Goal: Information Seeking & Learning: Check status

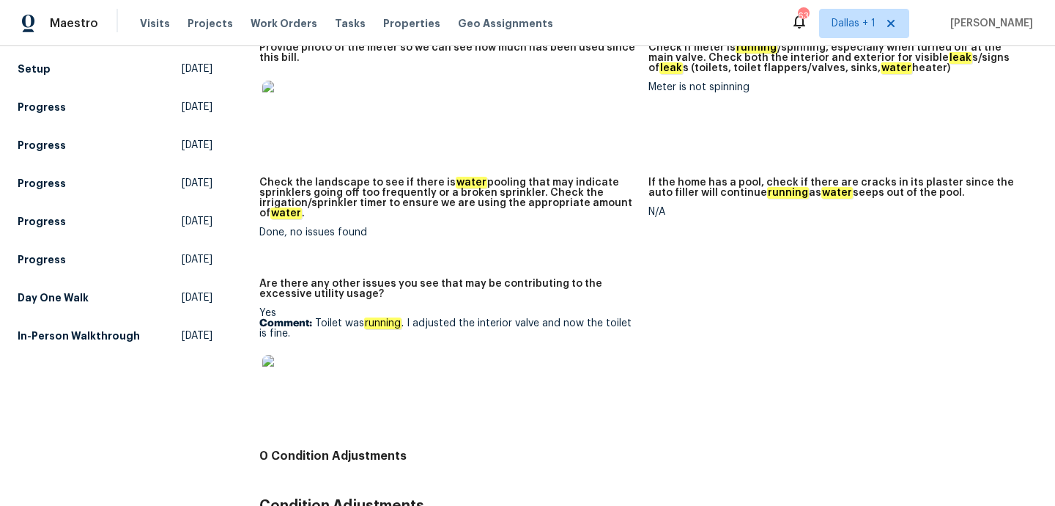
scroll to position [431, 0]
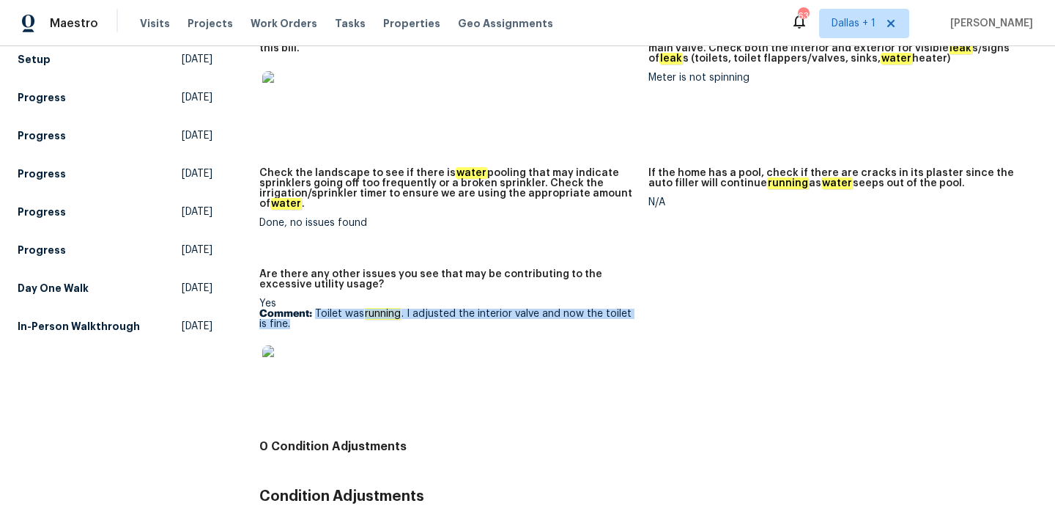
drag, startPoint x: 316, startPoint y: 306, endPoint x: 332, endPoint y: 313, distance: 17.7
click at [332, 313] on p "Comment: Toilet was running . I adjusted the interior valve and now the toilet …" at bounding box center [447, 319] width 377 height 21
copy p "Toilet was running . I adjusted the interior valve and now the toilet is fine."
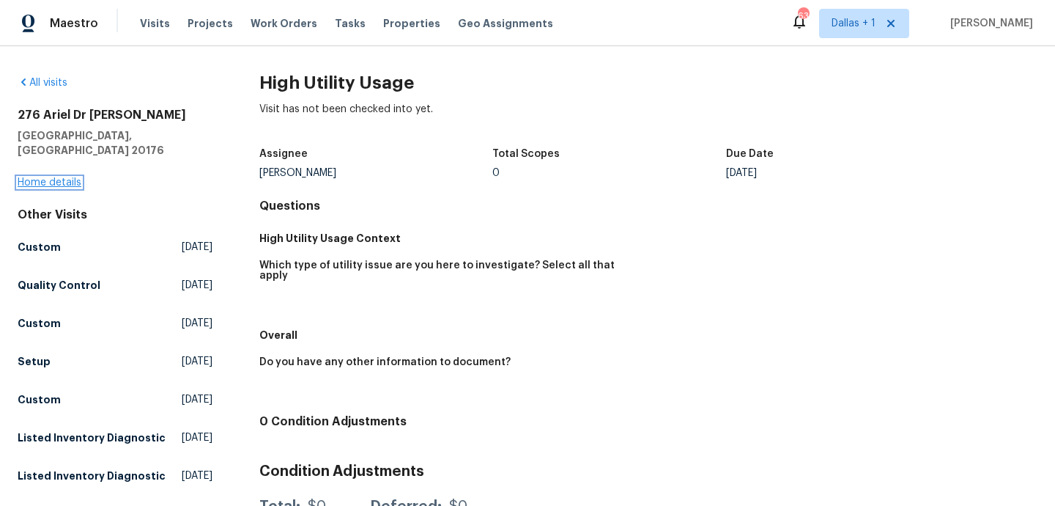
click at [50, 177] on link "Home details" at bounding box center [50, 182] width 64 height 10
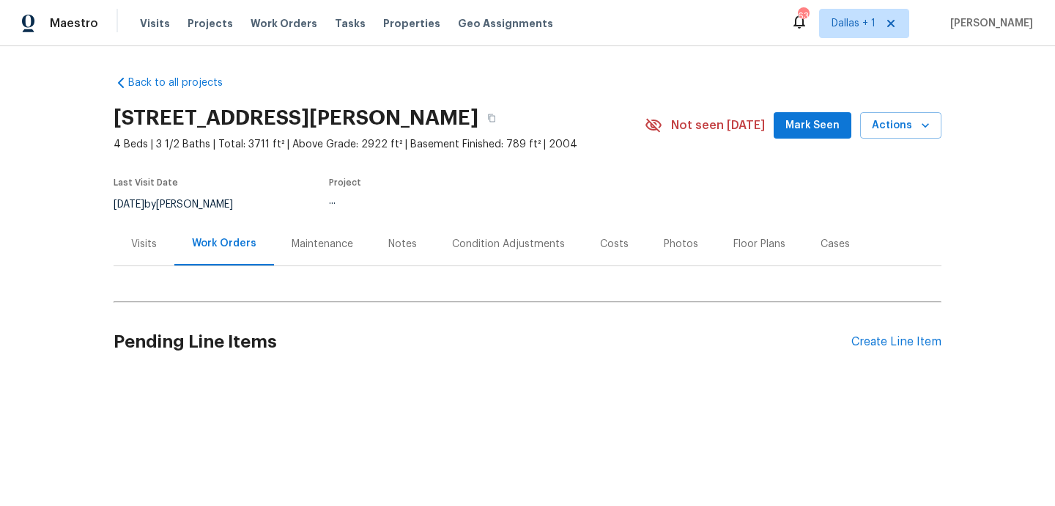
click at [122, 254] on div "Back to all projects 276 Ariel Dr NE, Leesburg, VA 20176 4 Beds | 3 1/2 Baths |…" at bounding box center [528, 226] width 828 height 324
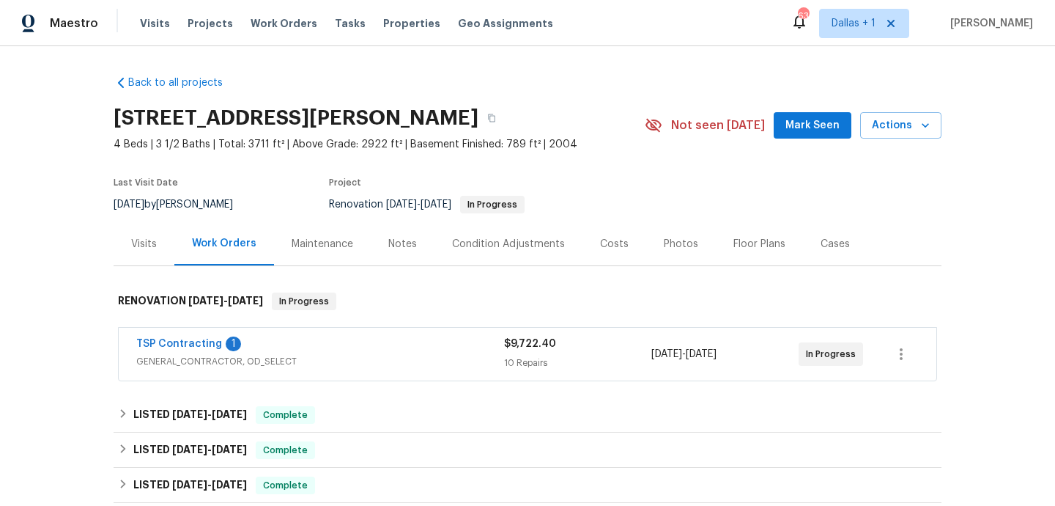
click at [357, 355] on span "GENERAL_CONTRACTOR, OD_SELECT" at bounding box center [320, 361] width 368 height 15
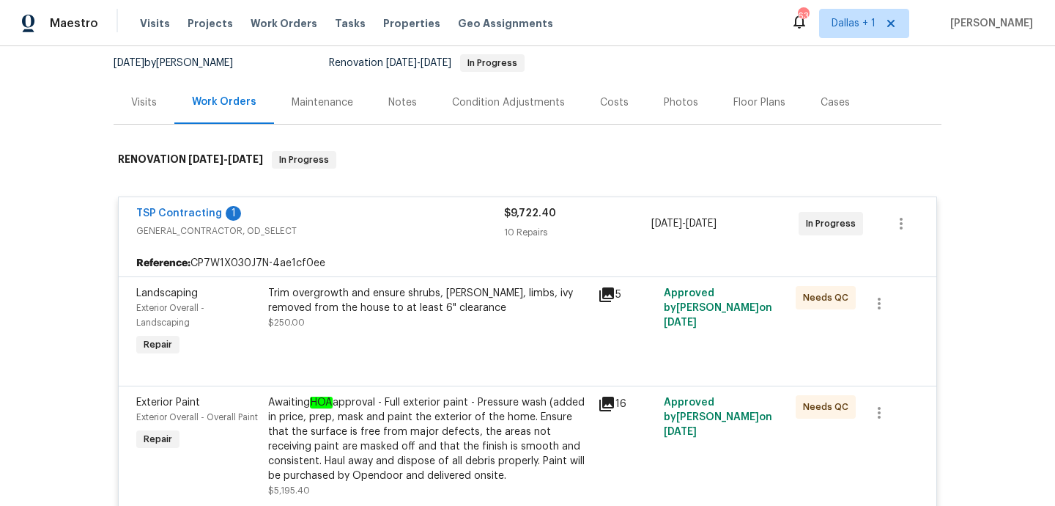
scroll to position [152, 0]
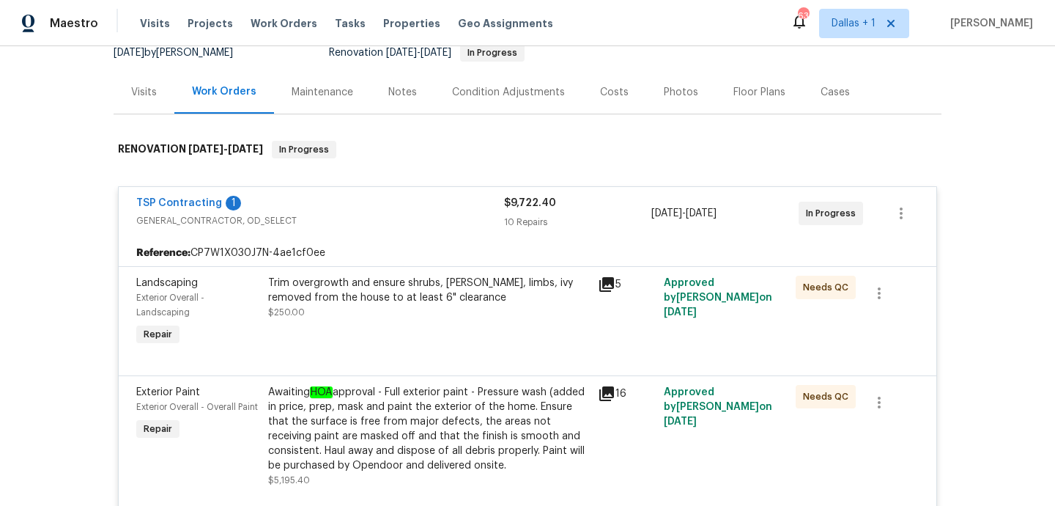
click at [140, 97] on div "Visits" at bounding box center [144, 92] width 26 height 15
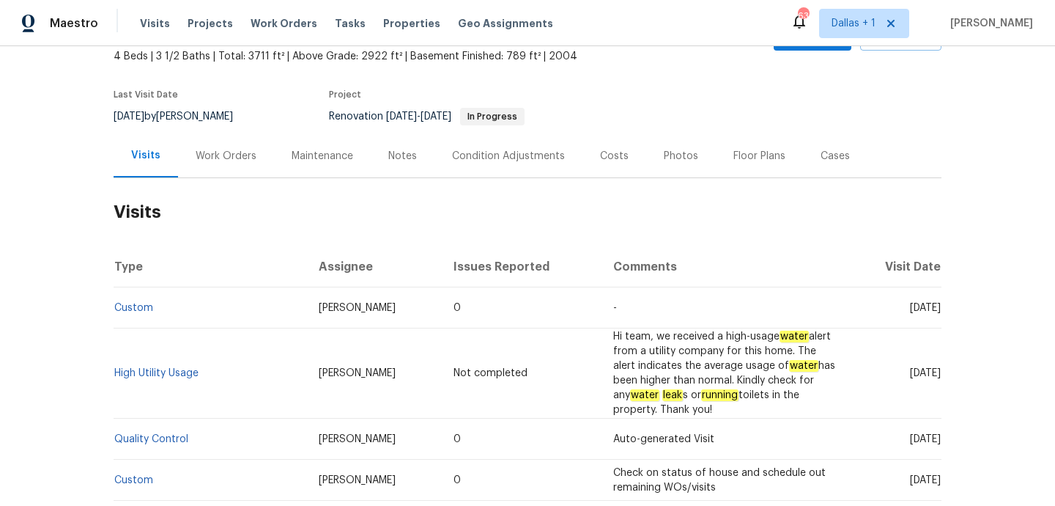
scroll to position [71, 0]
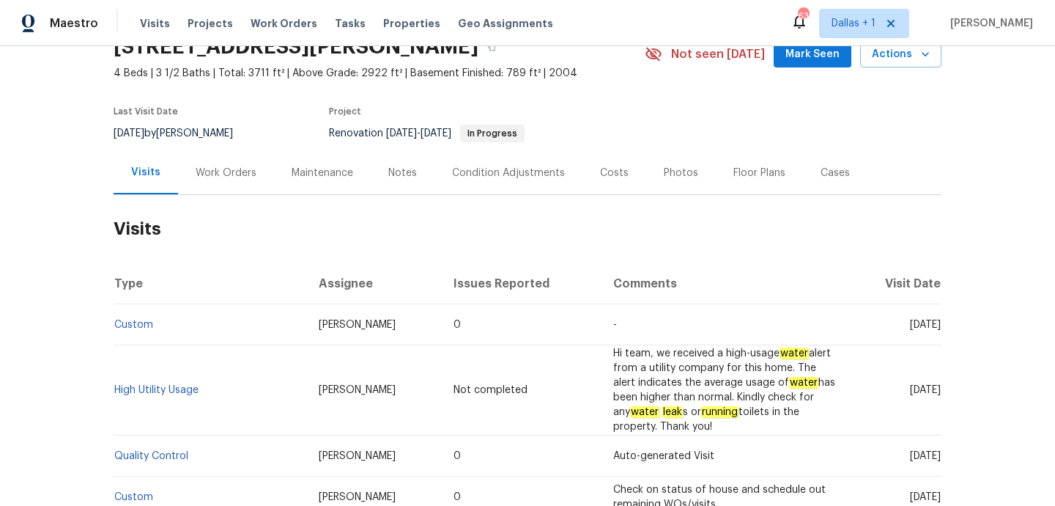
click at [216, 178] on div "Work Orders" at bounding box center [226, 173] width 61 height 15
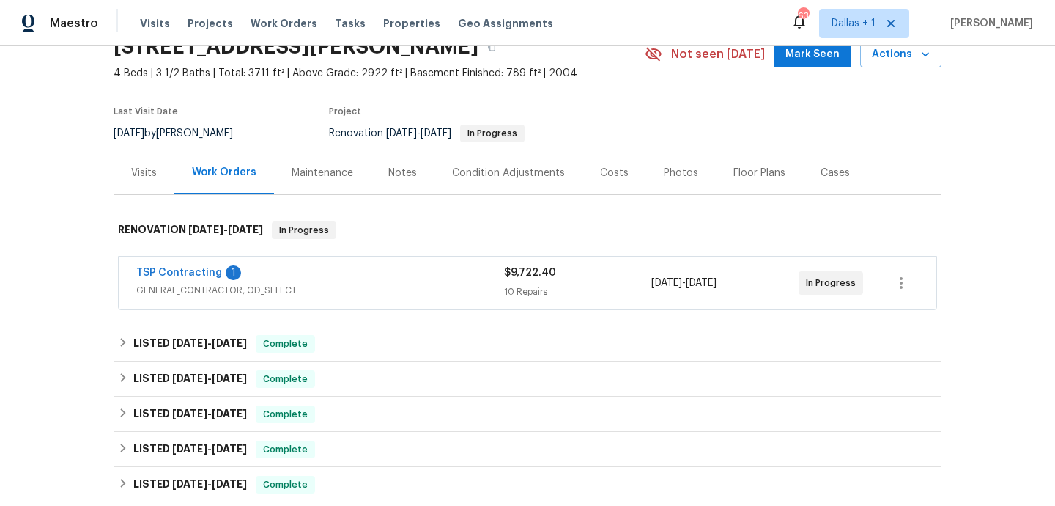
click at [153, 177] on div "Visits" at bounding box center [144, 173] width 26 height 15
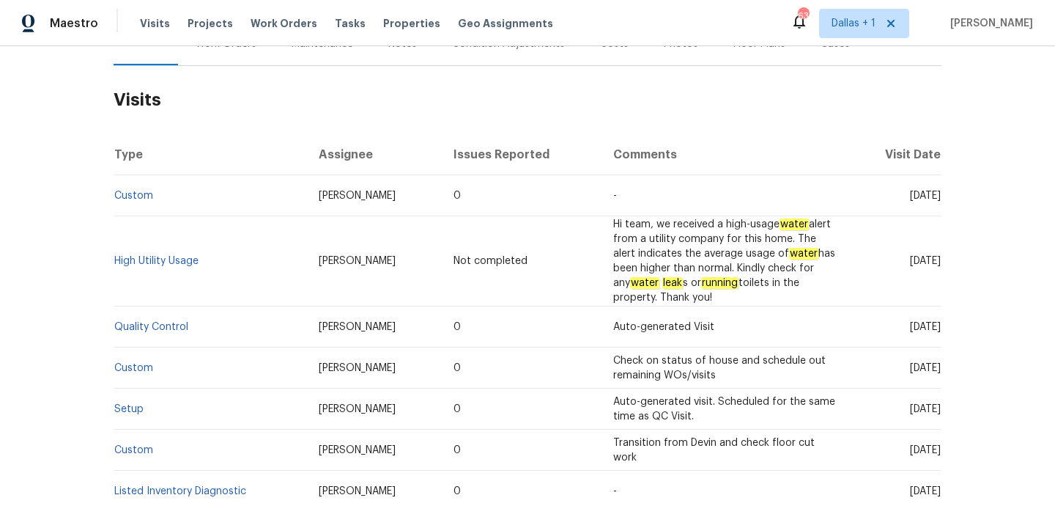
scroll to position [166, 0]
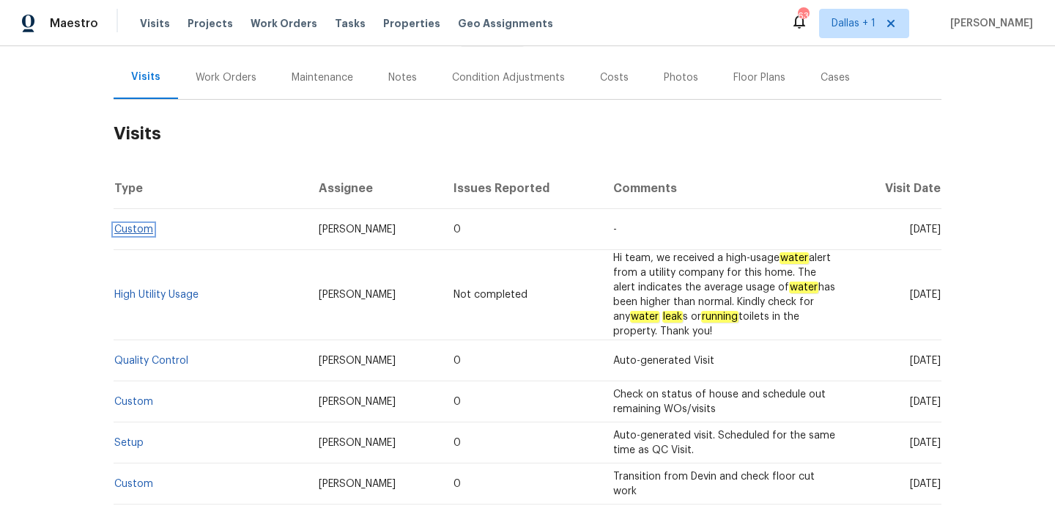
click at [140, 230] on link "Custom" at bounding box center [133, 229] width 39 height 10
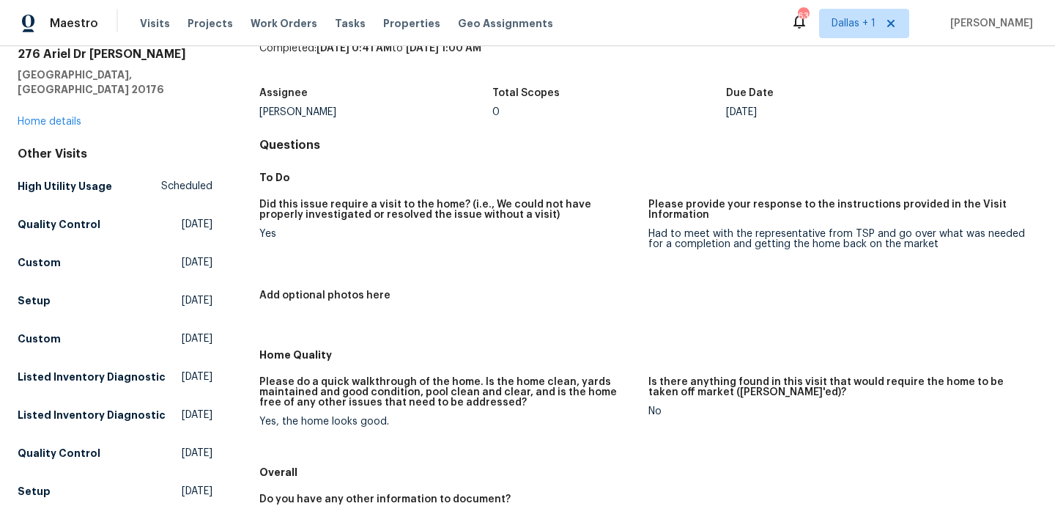
scroll to position [85, 0]
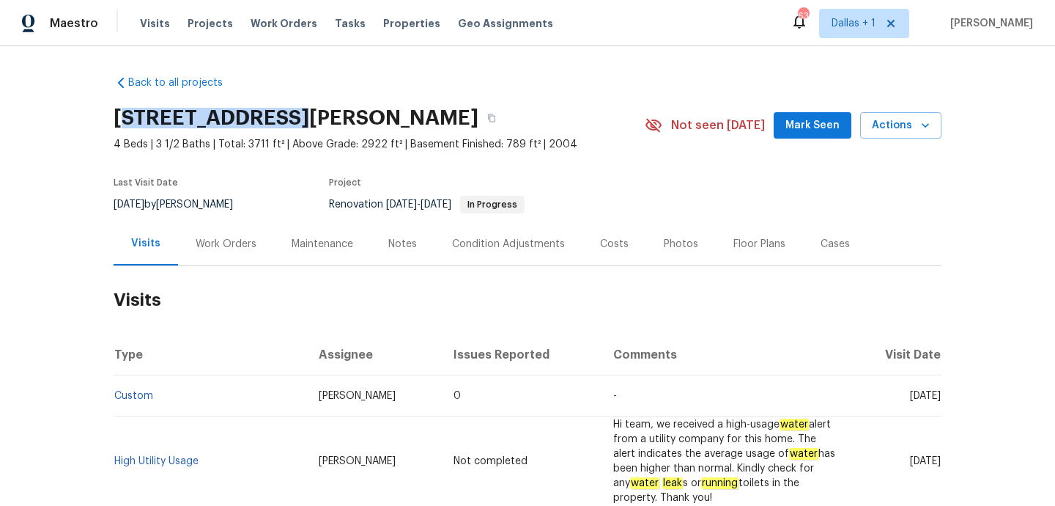
drag, startPoint x: 269, startPoint y: 122, endPoint x: 120, endPoint y: 121, distance: 148.8
click at [120, 121] on h2 "276 Ariel Dr NE, Leesburg, VA 20176" at bounding box center [296, 118] width 365 height 15
copy h2 "276 Ariel Dr NE,"
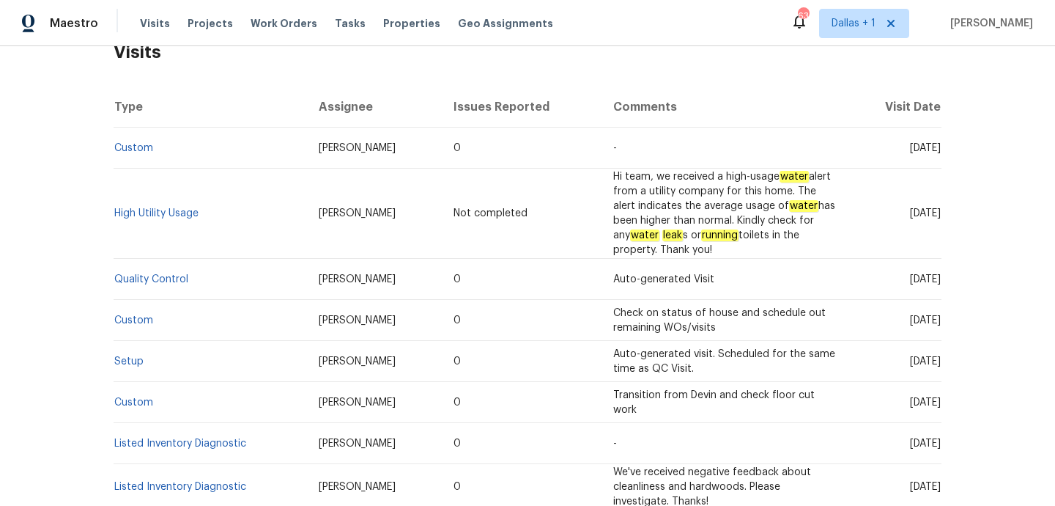
scroll to position [252, 0]
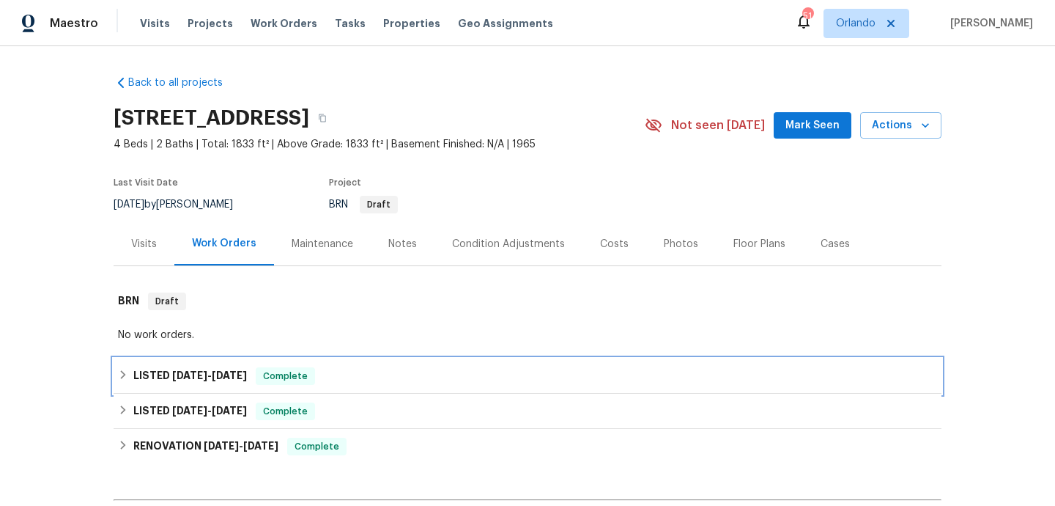
click at [445, 372] on div "LISTED [DATE] - [DATE] Complete" at bounding box center [527, 376] width 819 height 18
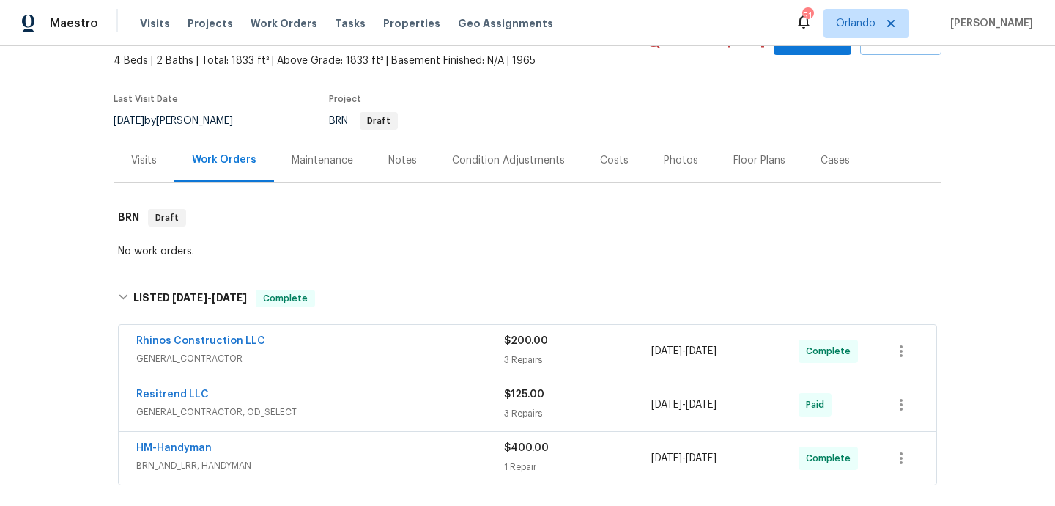
click at [449, 358] on span "GENERAL_CONTRACTOR" at bounding box center [320, 358] width 368 height 15
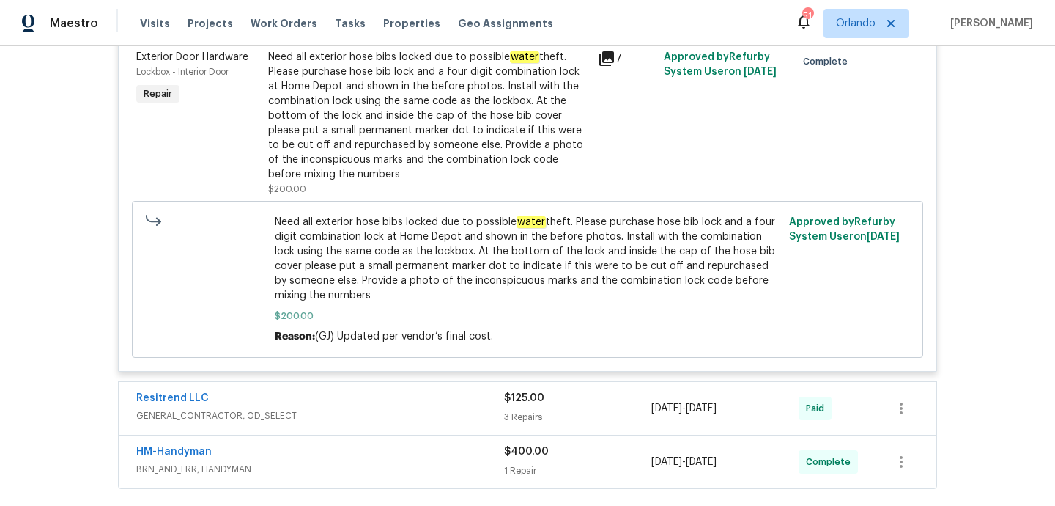
scroll to position [925, 0]
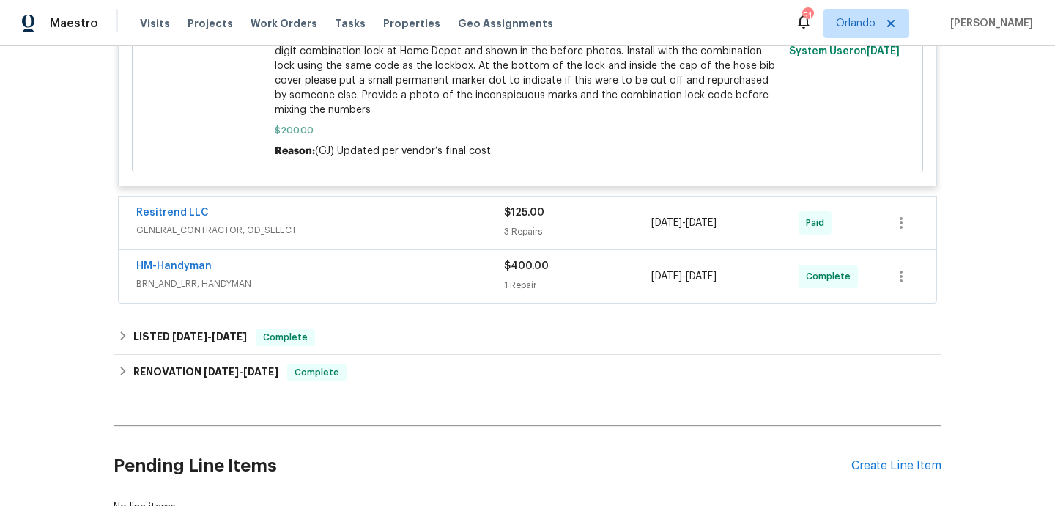
click at [424, 223] on span "GENERAL_CONTRACTOR, OD_SELECT" at bounding box center [320, 230] width 368 height 15
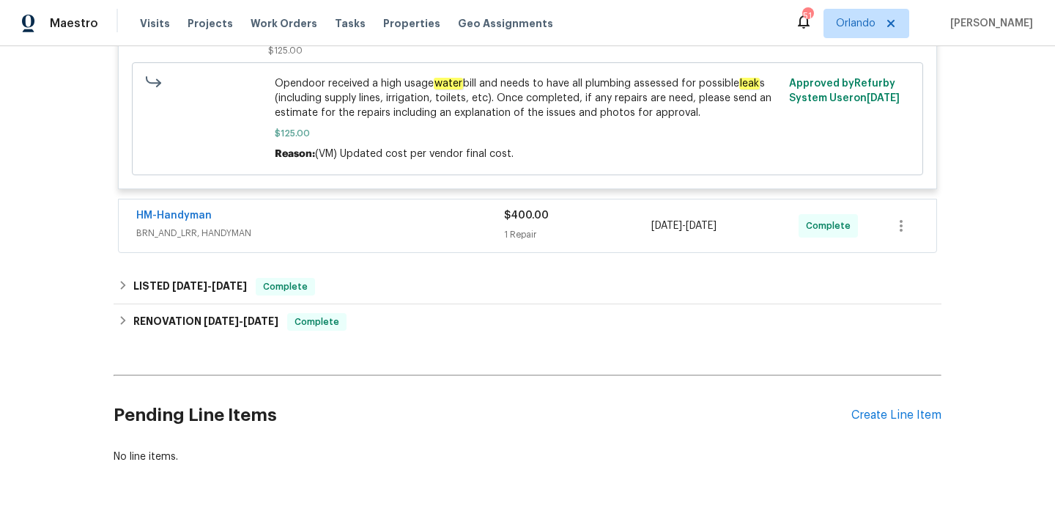
scroll to position [1587, 0]
click at [441, 224] on span "BRN_AND_LRR, HANDYMAN" at bounding box center [320, 231] width 368 height 15
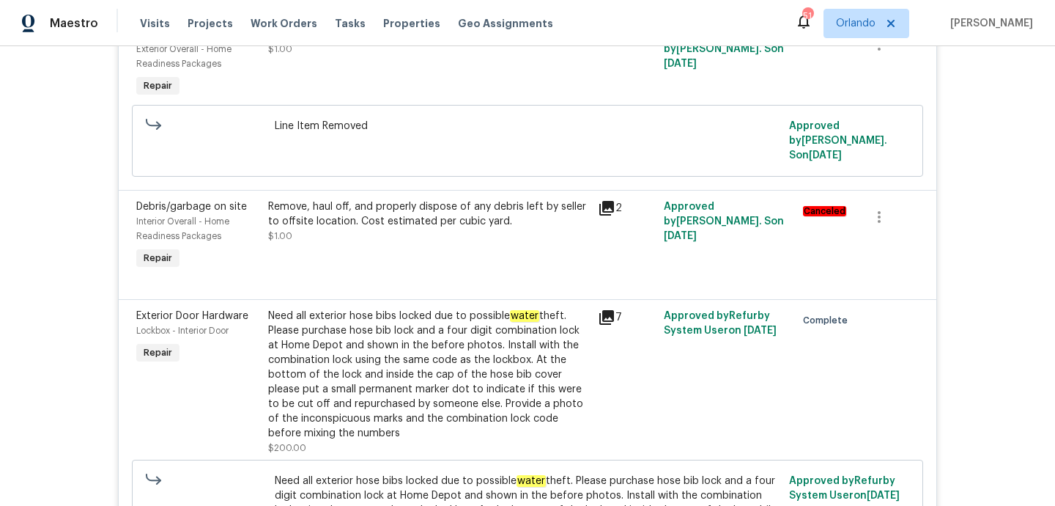
scroll to position [372, 0]
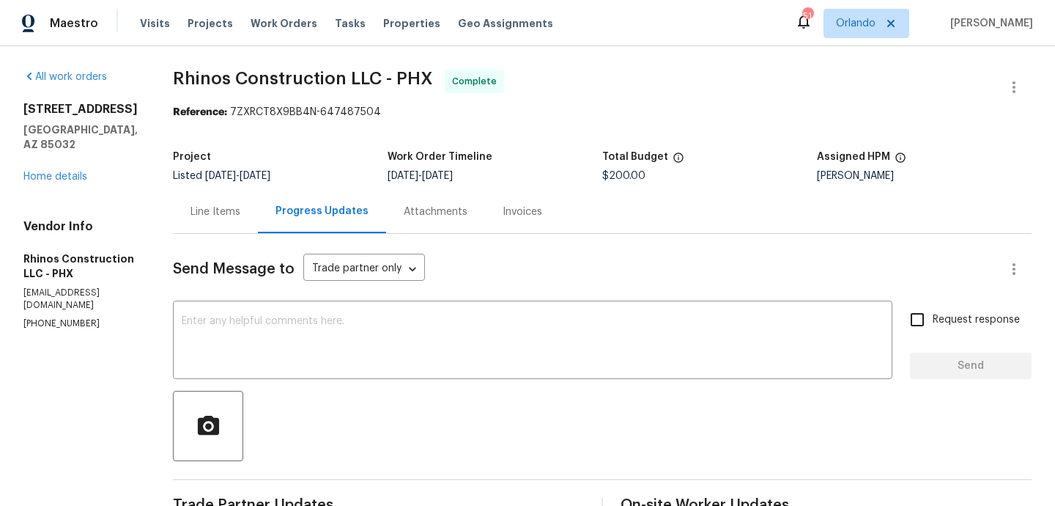
click at [213, 206] on div "Line Items" at bounding box center [216, 211] width 50 height 15
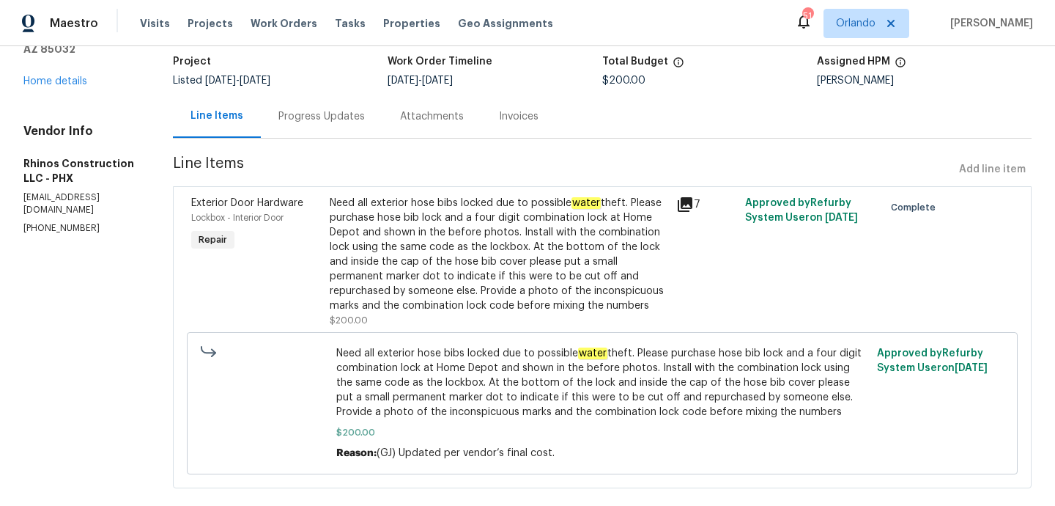
scroll to position [119, 0]
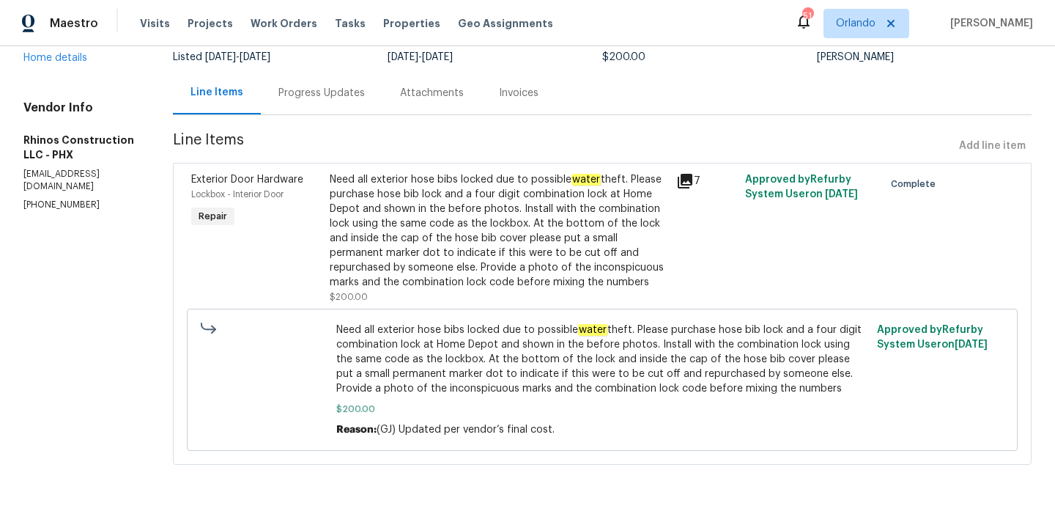
click at [309, 109] on div "Progress Updates" at bounding box center [322, 92] width 122 height 43
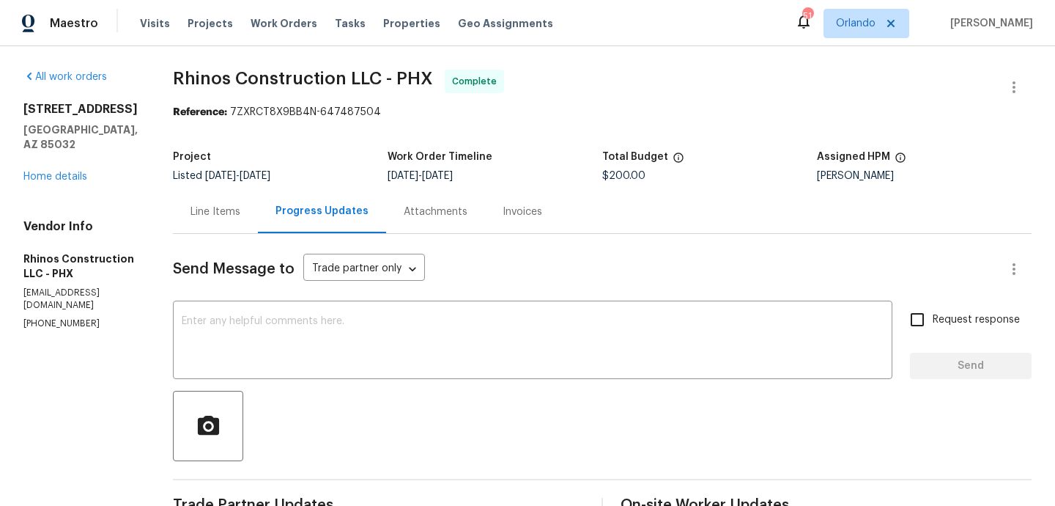
click at [209, 218] on div "Line Items" at bounding box center [216, 211] width 50 height 15
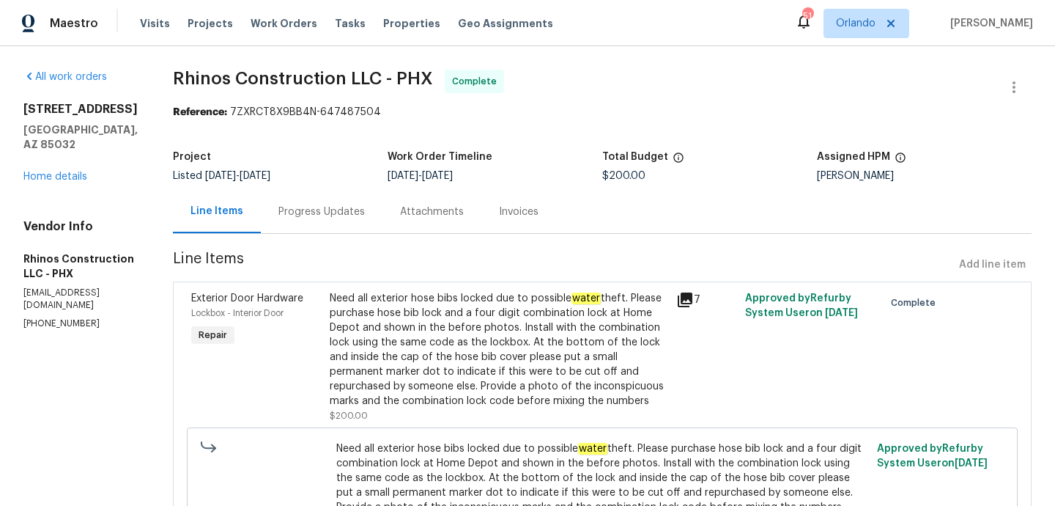
click at [664, 322] on div "Need all exterior hose bibs locked due to possible water theft. Please purchase…" at bounding box center [499, 349] width 338 height 117
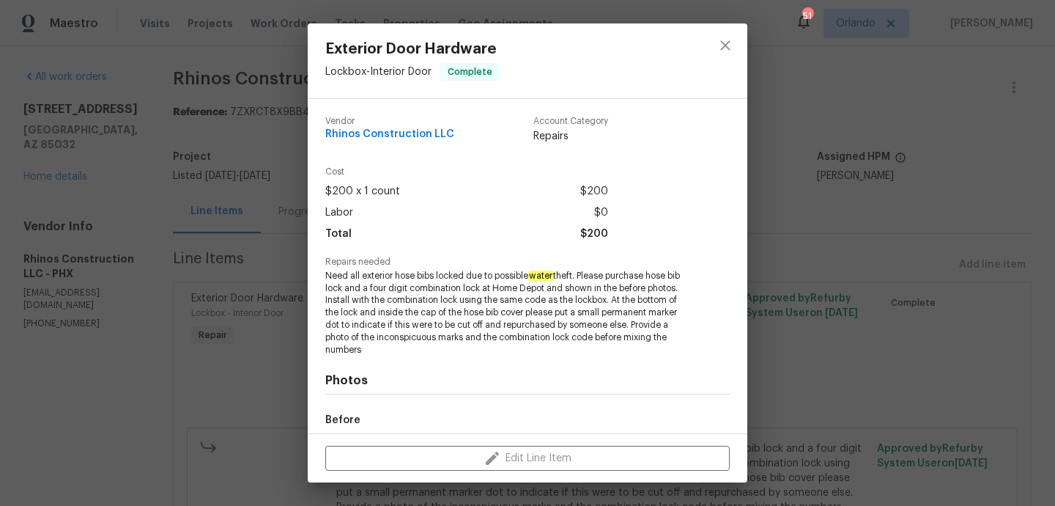
scroll to position [169, 0]
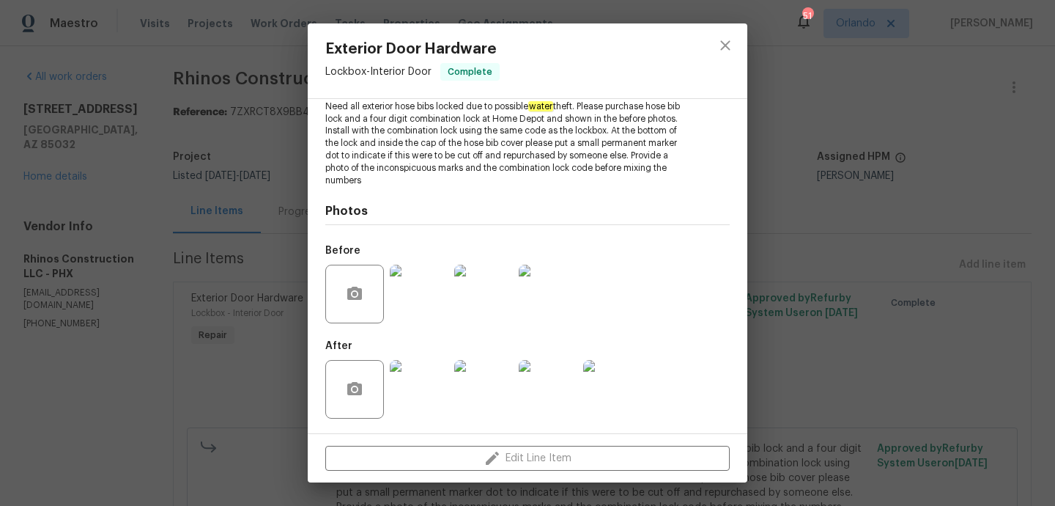
click at [424, 303] on img at bounding box center [419, 294] width 59 height 59
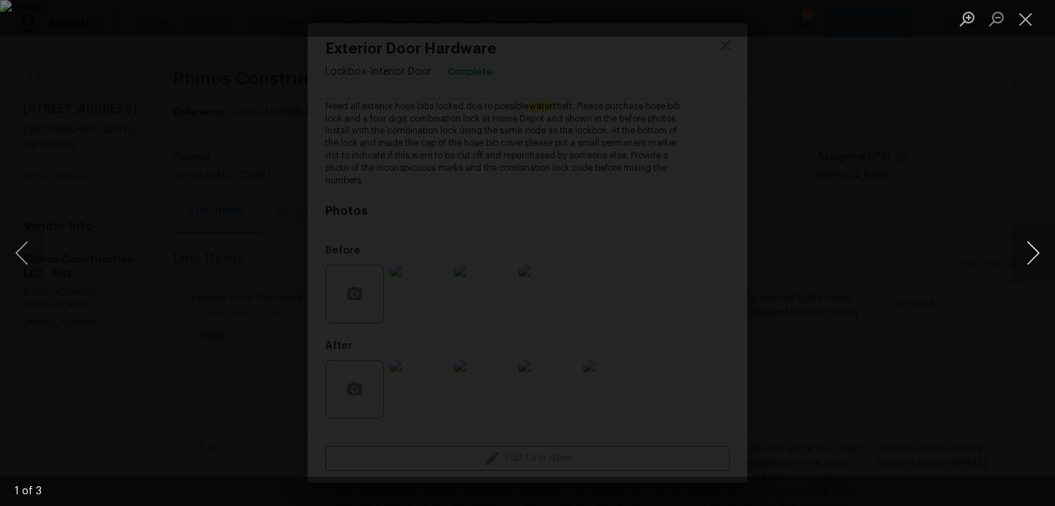
click at [1027, 243] on button "Next image" at bounding box center [1033, 253] width 44 height 59
click at [1014, 16] on button "Close lightbox" at bounding box center [1025, 19] width 29 height 26
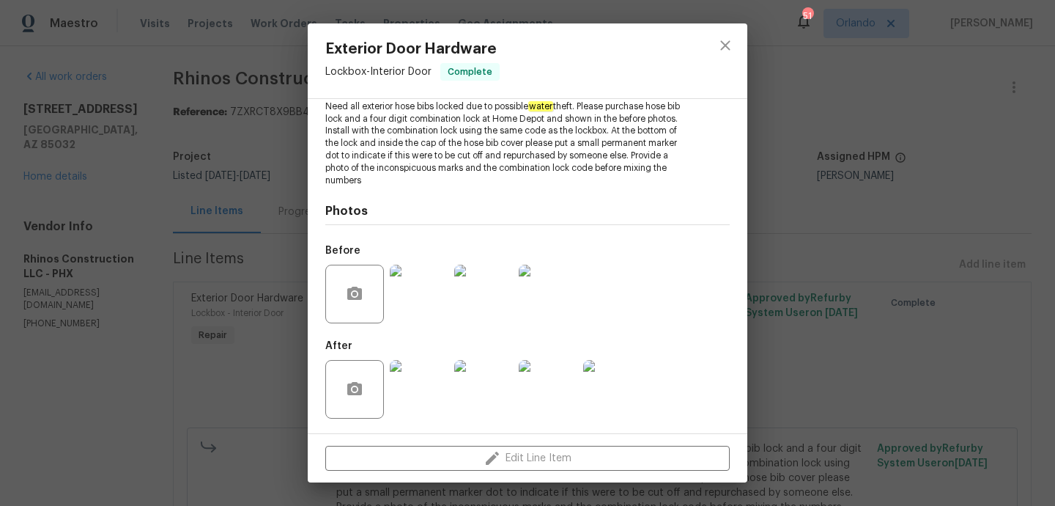
click at [407, 387] on img at bounding box center [419, 389] width 59 height 59
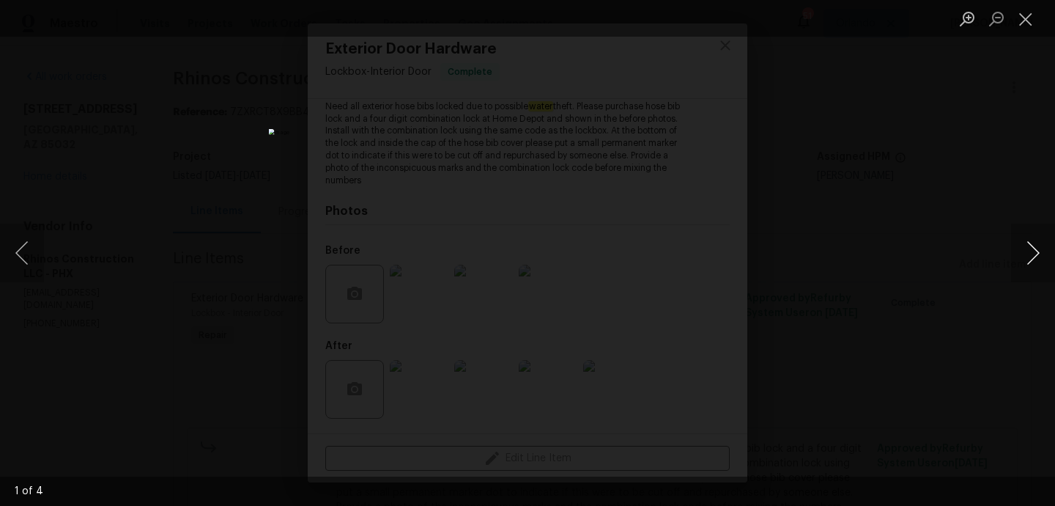
click at [1031, 248] on button "Next image" at bounding box center [1033, 253] width 44 height 59
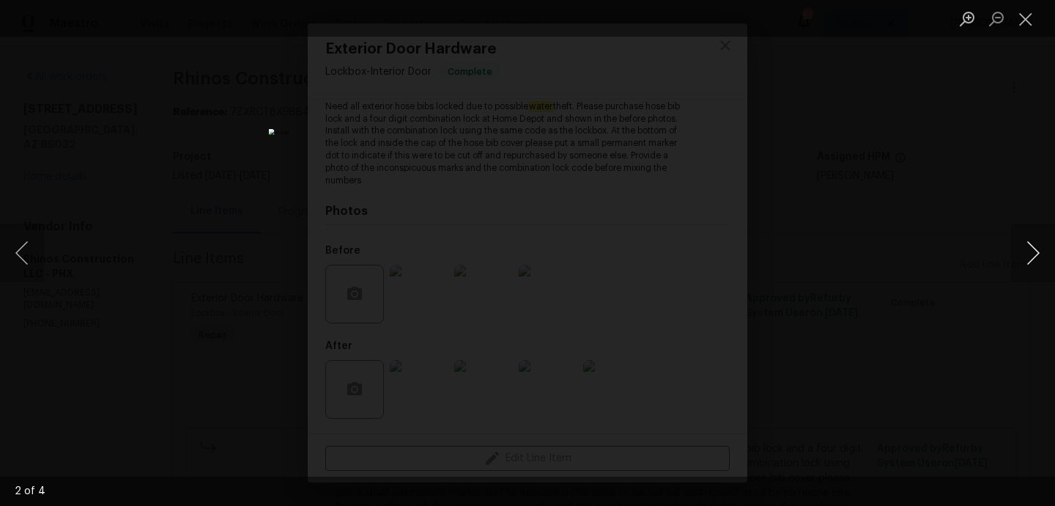
click at [1031, 248] on button "Next image" at bounding box center [1033, 253] width 44 height 59
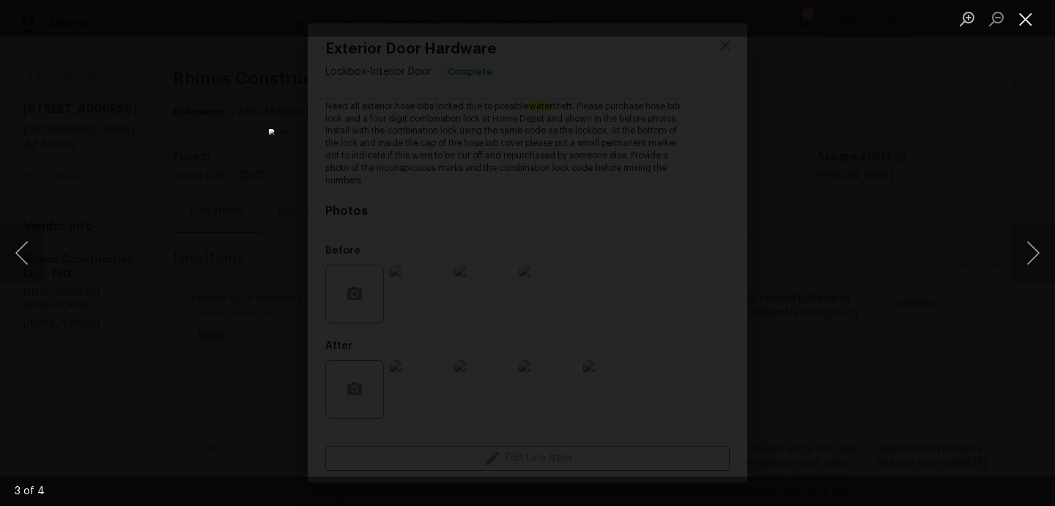
click at [1029, 26] on button "Close lightbox" at bounding box center [1025, 19] width 29 height 26
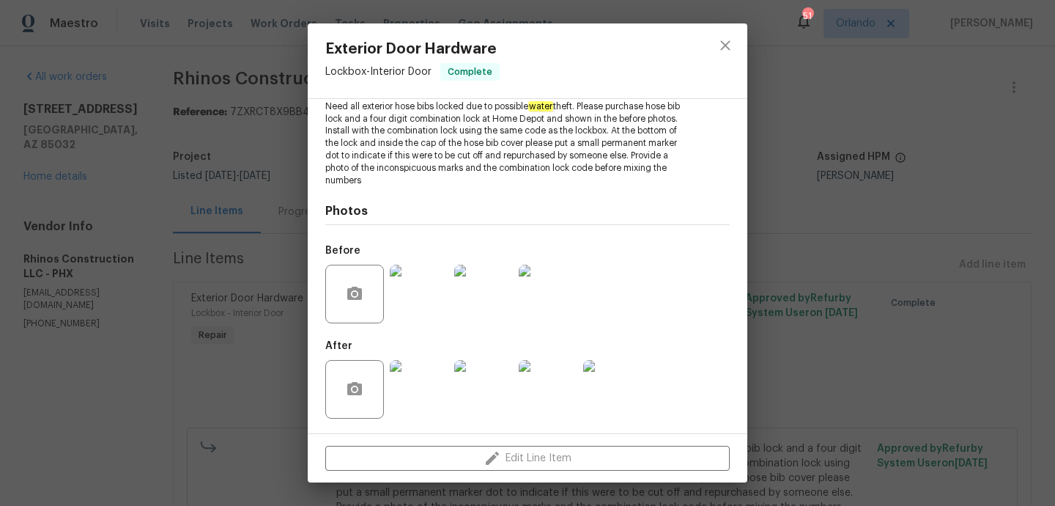
click at [436, 303] on img at bounding box center [419, 294] width 59 height 59
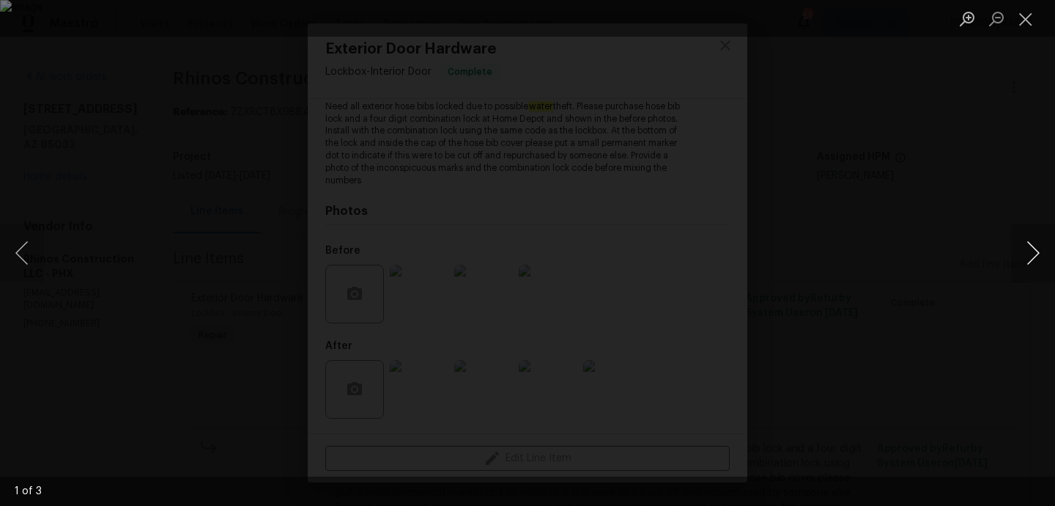
click at [1027, 253] on button "Next image" at bounding box center [1033, 253] width 44 height 59
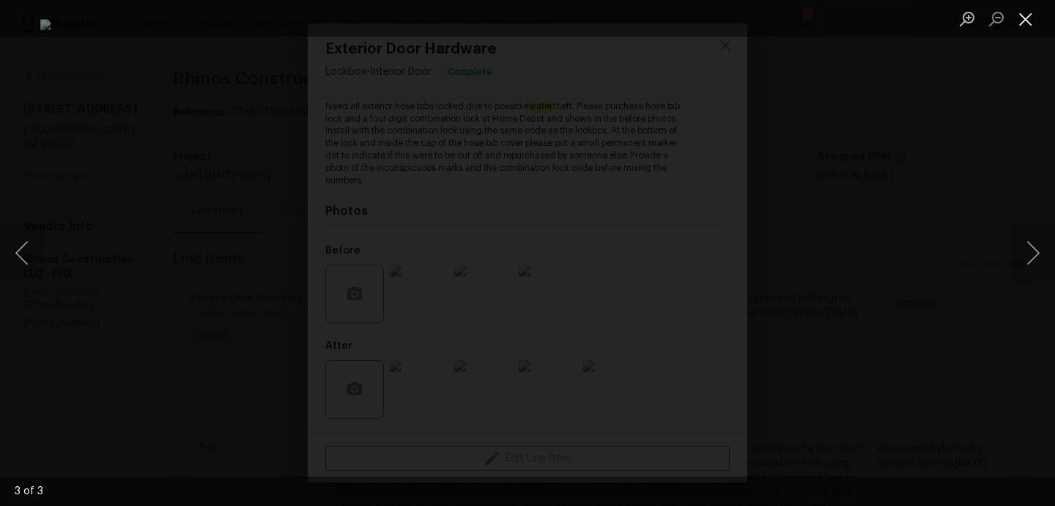
click at [1028, 19] on button "Close lightbox" at bounding box center [1025, 19] width 29 height 26
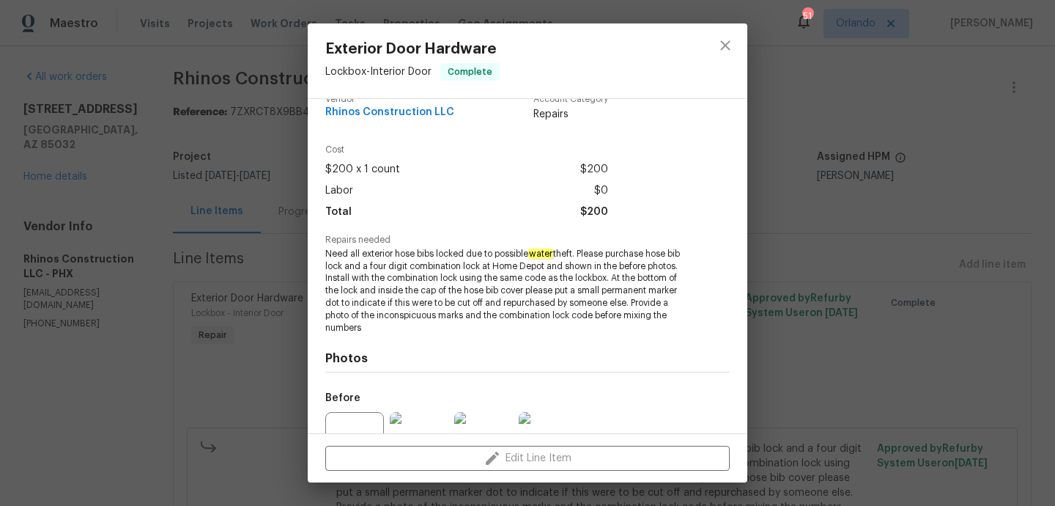
scroll to position [0, 0]
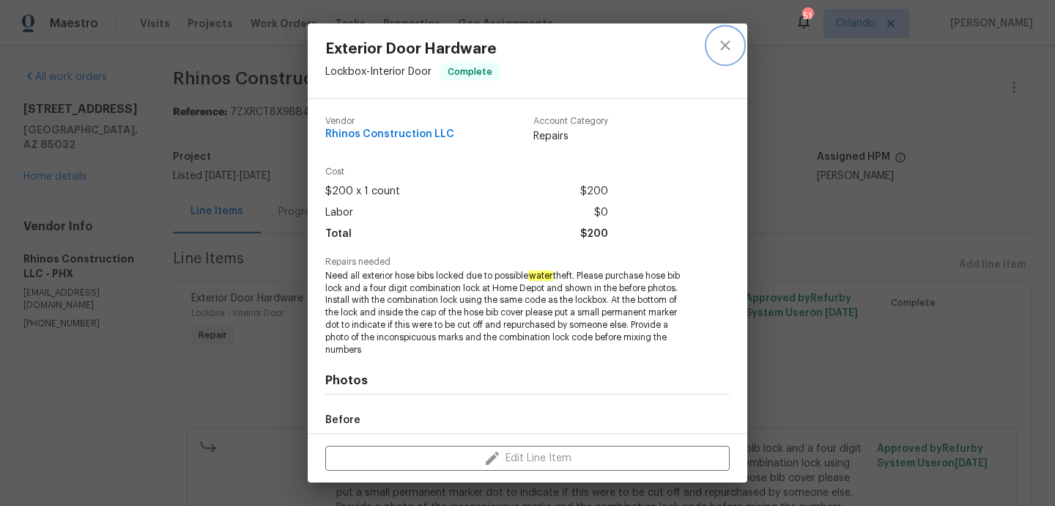
click at [712, 50] on button "close" at bounding box center [725, 45] width 35 height 35
